Goal: Communication & Community: Answer question/provide support

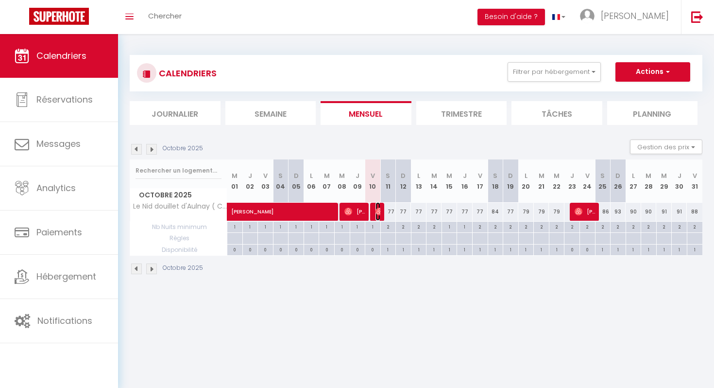
click at [380, 208] on img at bounding box center [380, 212] width 8 height 8
select select "OK"
select select "1"
select select "0"
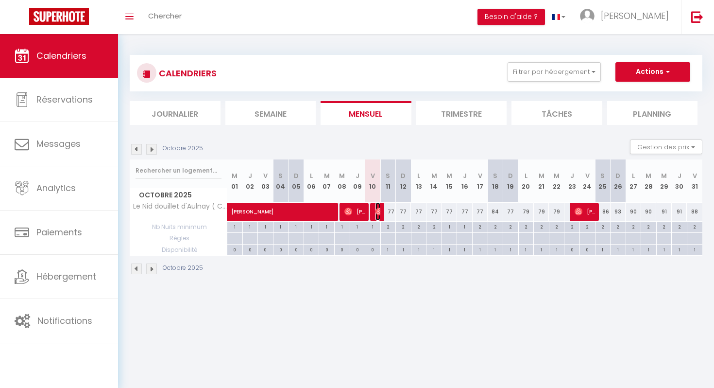
select select "1"
select select
select select "49584"
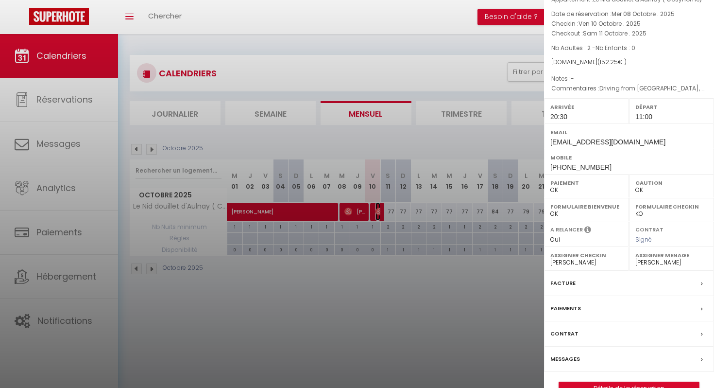
scroll to position [65, 0]
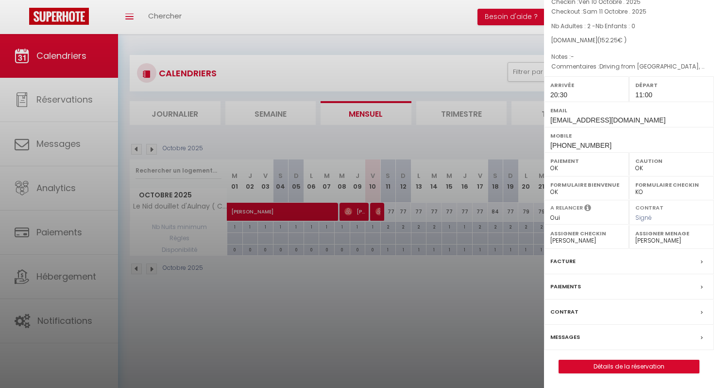
click at [569, 337] on label "Messages" at bounding box center [566, 337] width 30 height 10
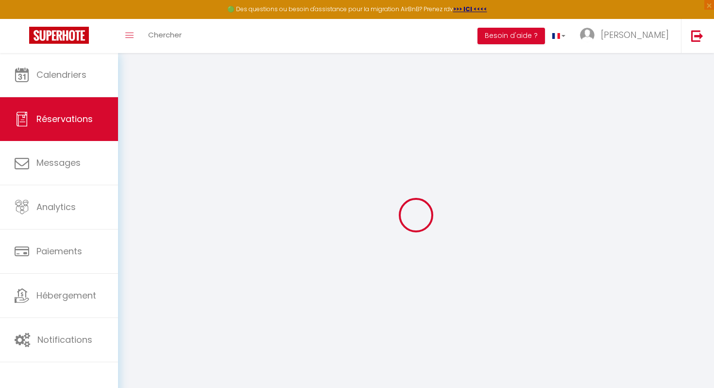
select select
checkbox input "false"
type textarea "Driving from [GEOGRAPHIC_DATA], expect to arrive 8:30. Feel free to call if any…"
select select
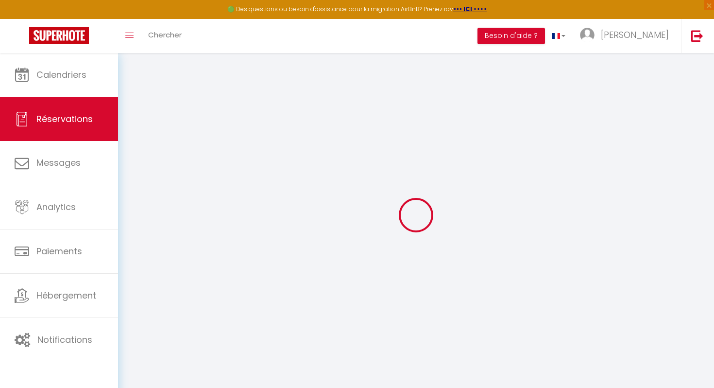
select select
checkbox input "false"
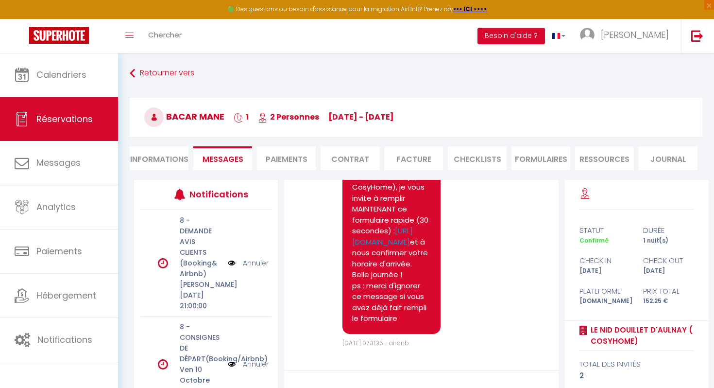
scroll to position [80, 0]
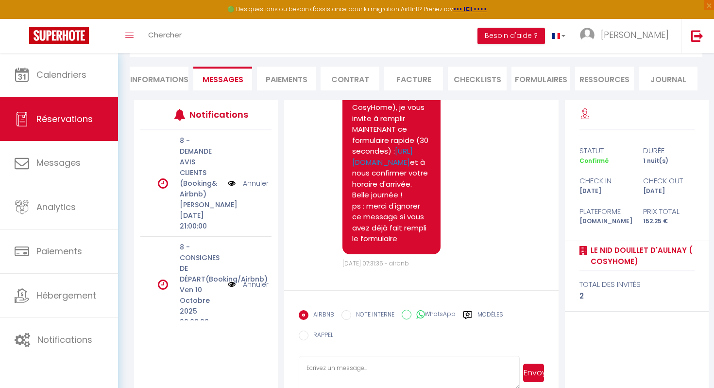
click at [353, 356] on textarea at bounding box center [409, 373] width 221 height 34
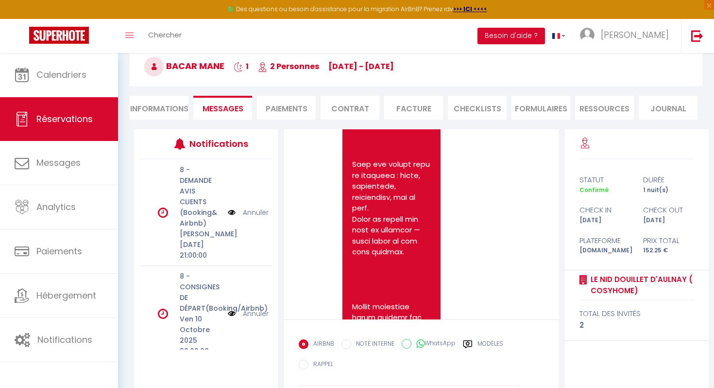
scroll to position [52, 0]
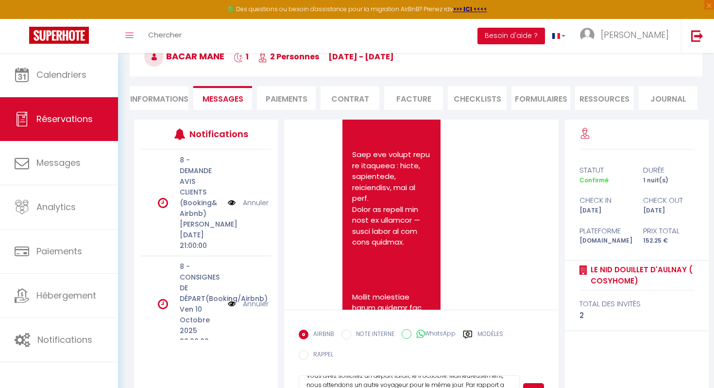
scroll to position [0, 0]
drag, startPoint x: 347, startPoint y: 384, endPoint x: 290, endPoint y: 338, distance: 73.6
click at [290, 338] on form "AIRBNB NOTE INTERNE WhatsApp Modèles 10 « ‹ » › [DATE] [PHONE_NUMBER] Dim Lun M…" at bounding box center [421, 363] width 275 height 107
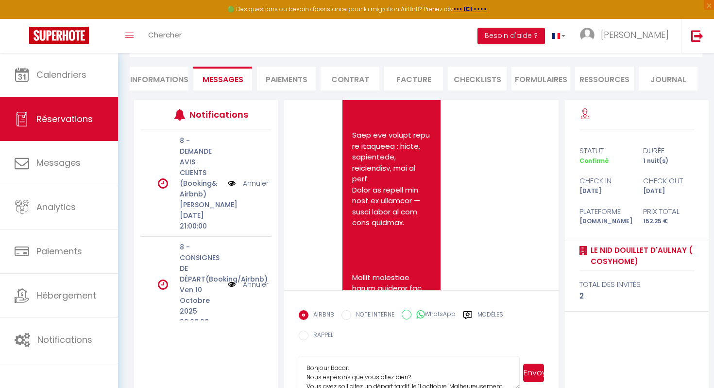
scroll to position [25, 0]
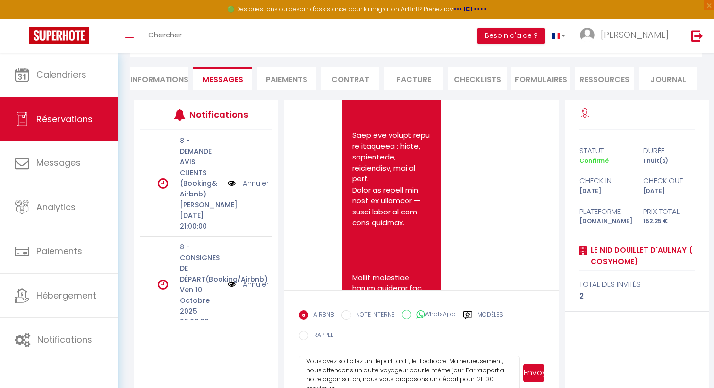
paste textarea "Nous espérons que vous allez bien. Vous avez sollicité un départ tardif pour le…"
drag, startPoint x: 306, startPoint y: 346, endPoint x: 437, endPoint y: 347, distance: 130.7
click at [437, 356] on textarea "Bonjour Bacar, Nous espérons que vous allez bien. Vous avez sollicité un départ…" at bounding box center [409, 373] width 221 height 34
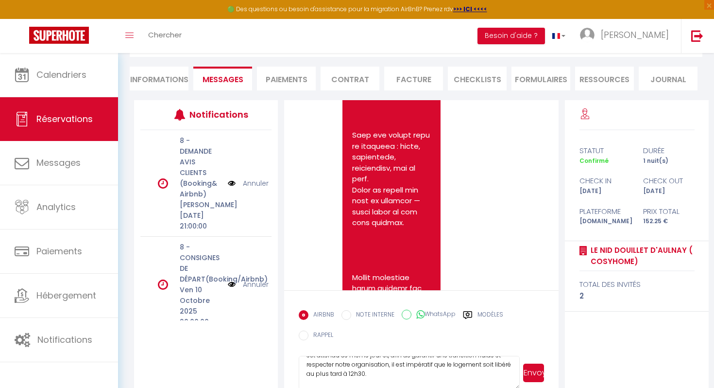
click at [393, 356] on textarea "Bonjour Bacar, Nous espérons que vous allez bien. Vous avez sollicité un départ…" at bounding box center [409, 373] width 221 height 34
type textarea "Bonjour Bacar, Nous espérons que vous allez bien. Vous avez sollicité un départ…"
click at [535, 364] on button "Envoyer" at bounding box center [533, 373] width 21 height 18
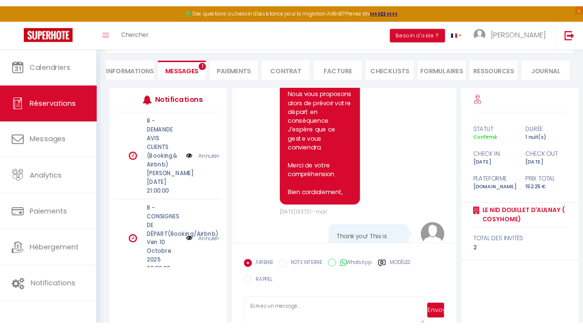
scroll to position [80, 0]
